Goal: Complete application form

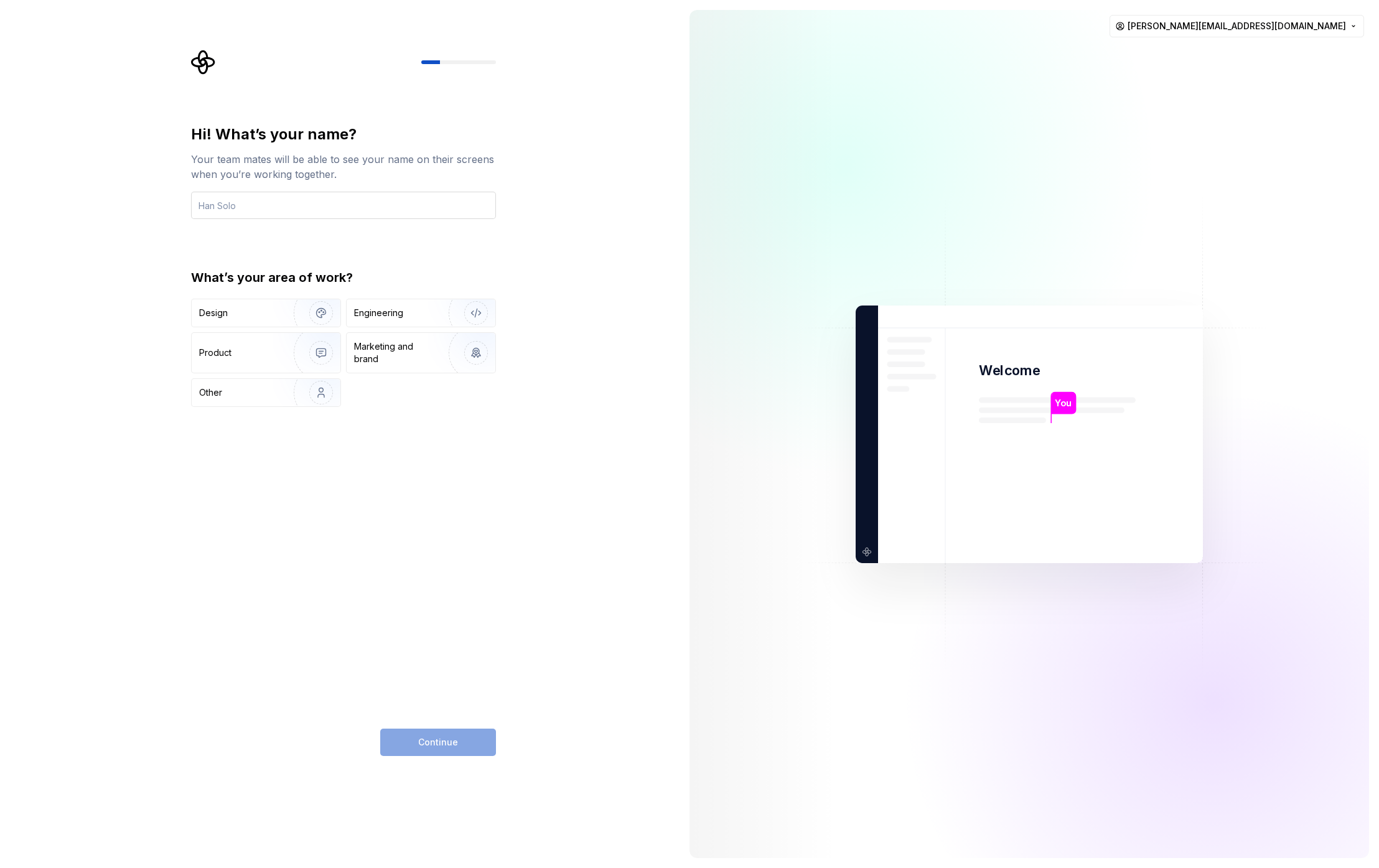
click at [299, 212] on input "text" at bounding box center [343, 205] width 305 height 27
type input "a"
type input "[PERSON_NAME]"
click at [300, 485] on div "Hi! What’s your name? Your team mates will be able to see your name on their sc…" at bounding box center [343, 440] width 305 height 632
click at [239, 320] on div "Design" at bounding box center [266, 313] width 149 height 27
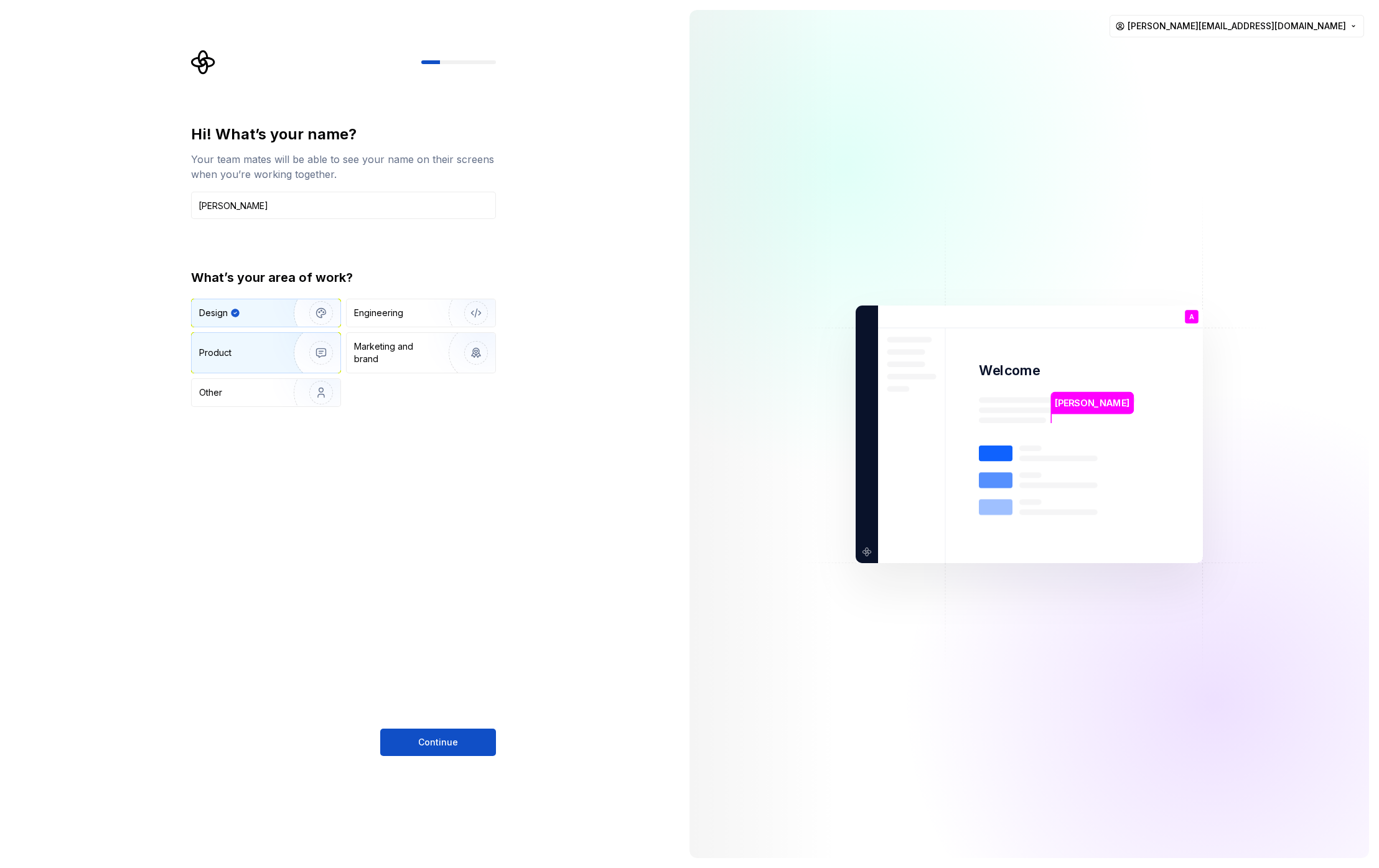
click at [252, 359] on div "Product" at bounding box center [266, 353] width 149 height 40
click at [244, 320] on div "Design" at bounding box center [266, 313] width 149 height 27
drag, startPoint x: 450, startPoint y: 742, endPoint x: 448, endPoint y: 735, distance: 7.3
click at [450, 742] on span "Continue" at bounding box center [438, 742] width 40 height 12
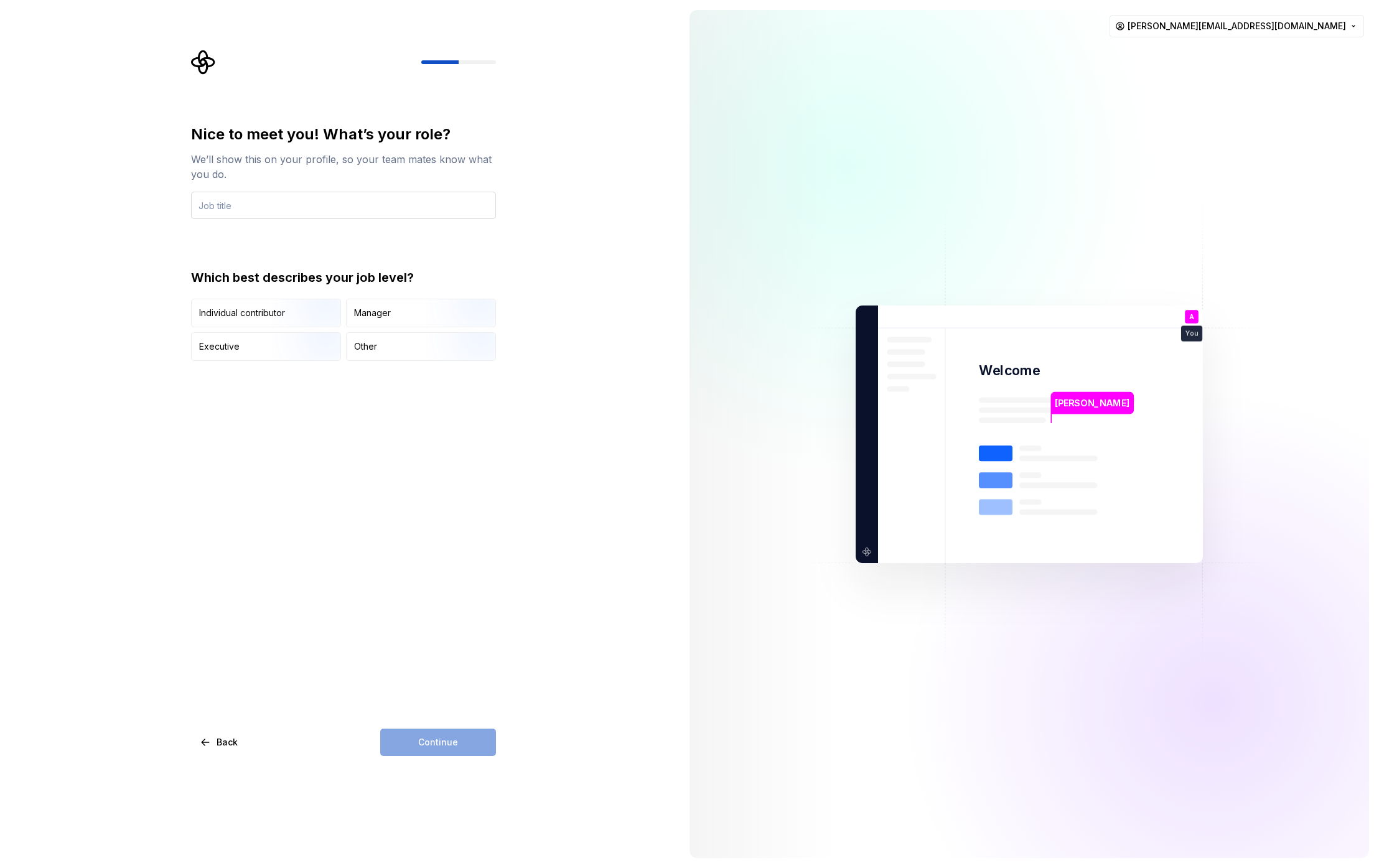
click at [249, 210] on input "text" at bounding box center [343, 205] width 305 height 27
click at [242, 306] on div "Individual contributor" at bounding box center [266, 313] width 149 height 27
click at [221, 210] on input "text" at bounding box center [343, 205] width 305 height 27
type input "U"
type input "p"
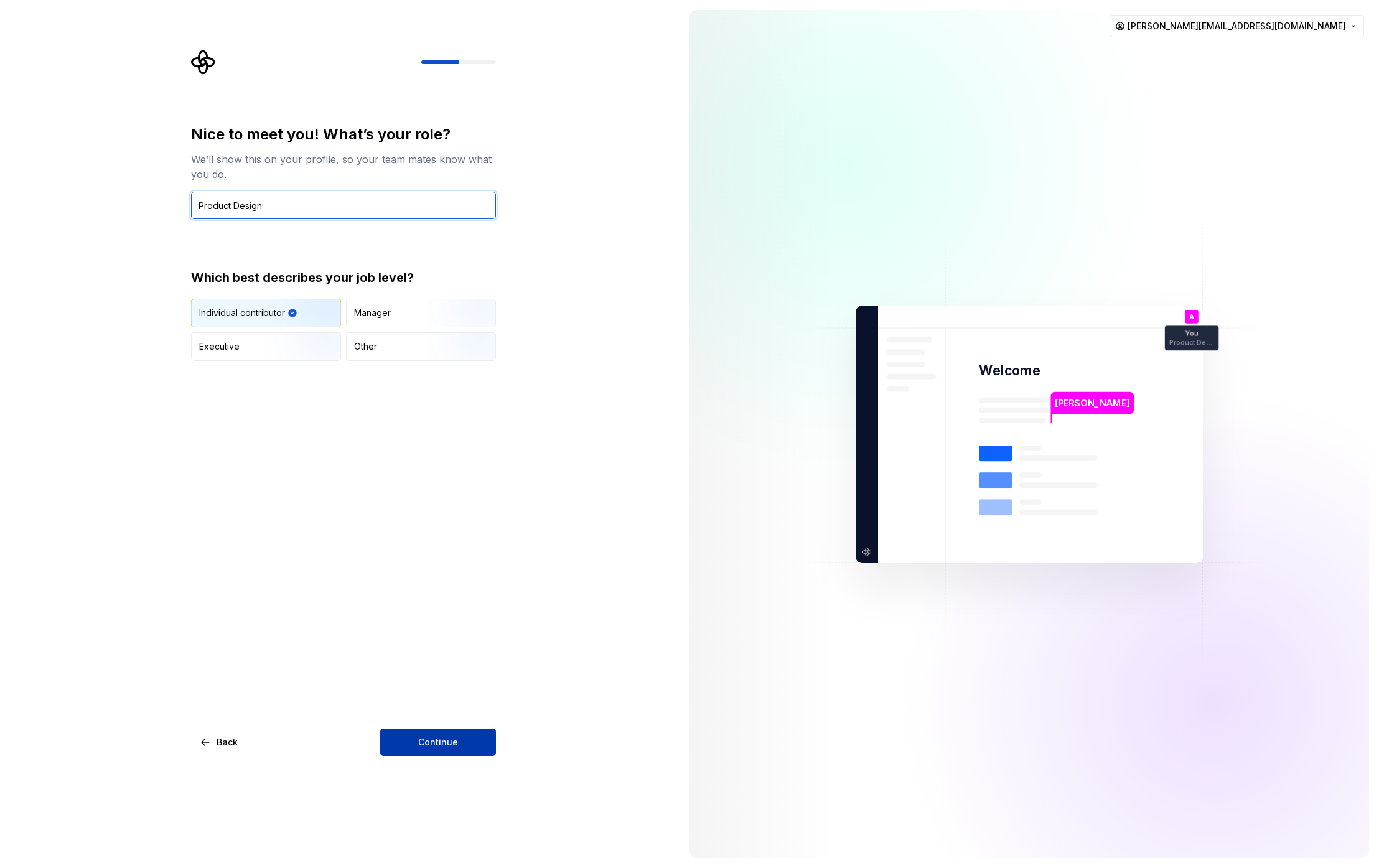
type input "Product Design"
drag, startPoint x: 472, startPoint y: 742, endPoint x: 454, endPoint y: 684, distance: 60.7
click at [472, 742] on button "Continue" at bounding box center [438, 742] width 116 height 27
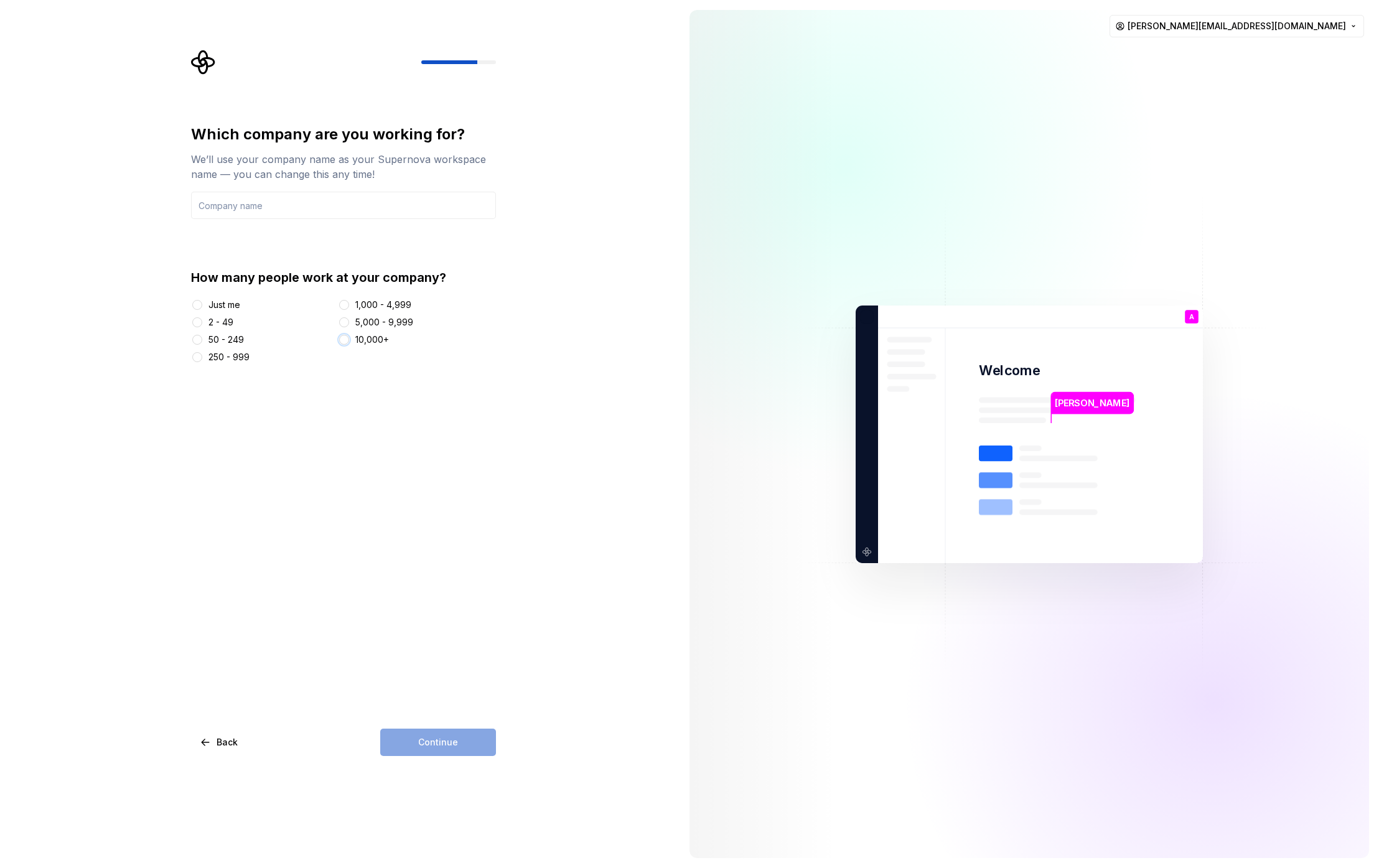
click at [346, 341] on button "10,000+" at bounding box center [344, 340] width 10 height 10
click at [294, 214] on input "text" at bounding box center [343, 205] width 305 height 27
type input "NTT DATA"
click at [424, 749] on button "Continue" at bounding box center [438, 742] width 116 height 27
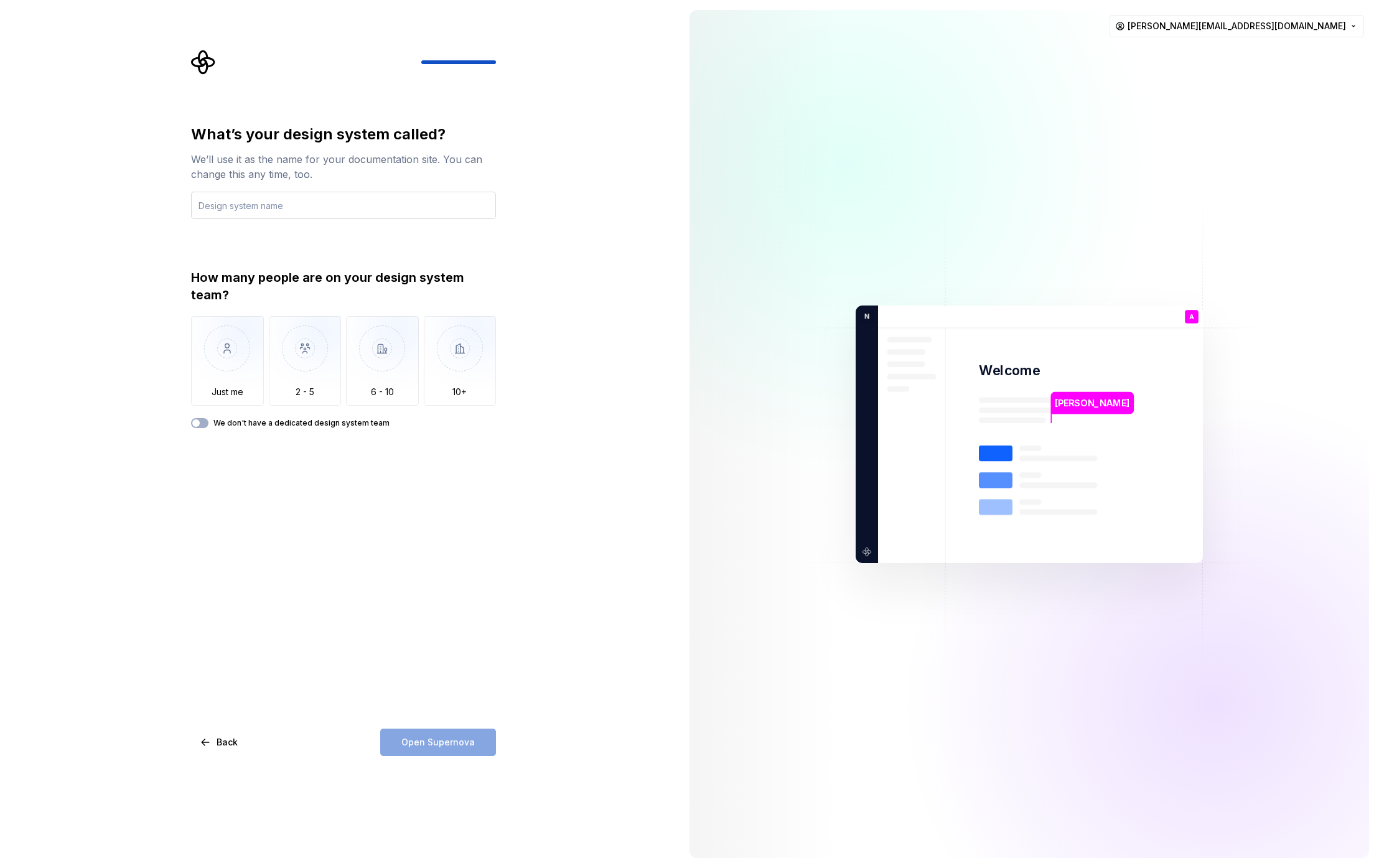
click at [226, 214] on input "text" at bounding box center [343, 205] width 305 height 27
type input "Solaris"
click at [231, 377] on img "button" at bounding box center [227, 357] width 73 height 84
click at [437, 746] on span "Open Supernova" at bounding box center [438, 742] width 74 height 12
